Goal: Submit feedback/report problem

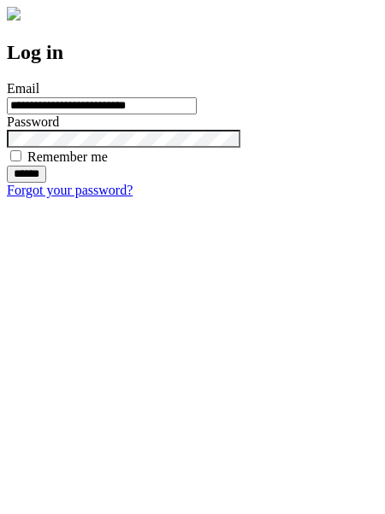
click at [46, 183] on input "******" at bounding box center [26, 174] width 39 height 17
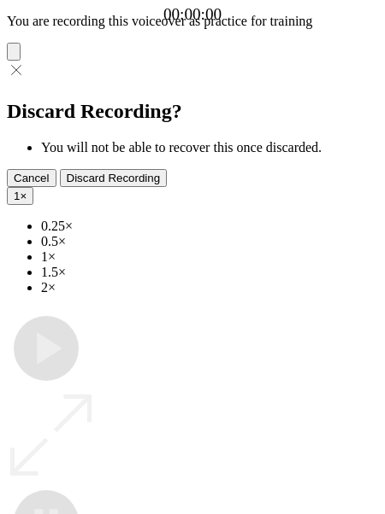
type input "**********"
